Goal: Task Accomplishment & Management: Manage account settings

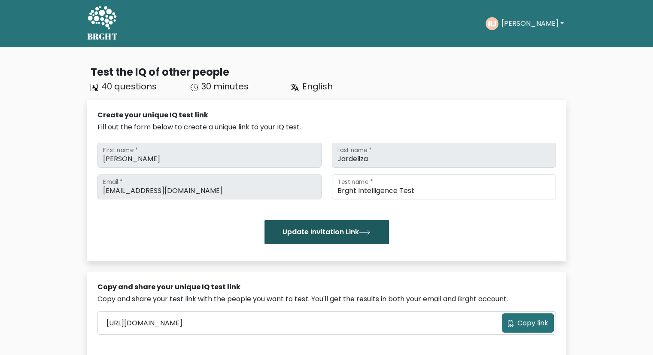
click at [319, 231] on button "Update Invitation Link" at bounding box center [326, 232] width 124 height 24
click at [527, 19] on button "[PERSON_NAME]" at bounding box center [531, 23] width 67 height 11
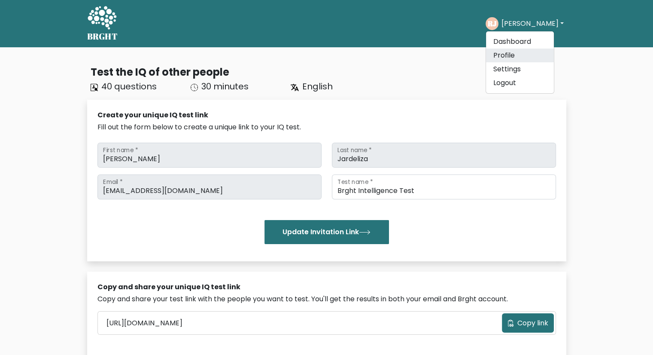
click at [516, 52] on link "Profile" at bounding box center [520, 55] width 68 height 14
